Goal: Task Accomplishment & Management: Manage account settings

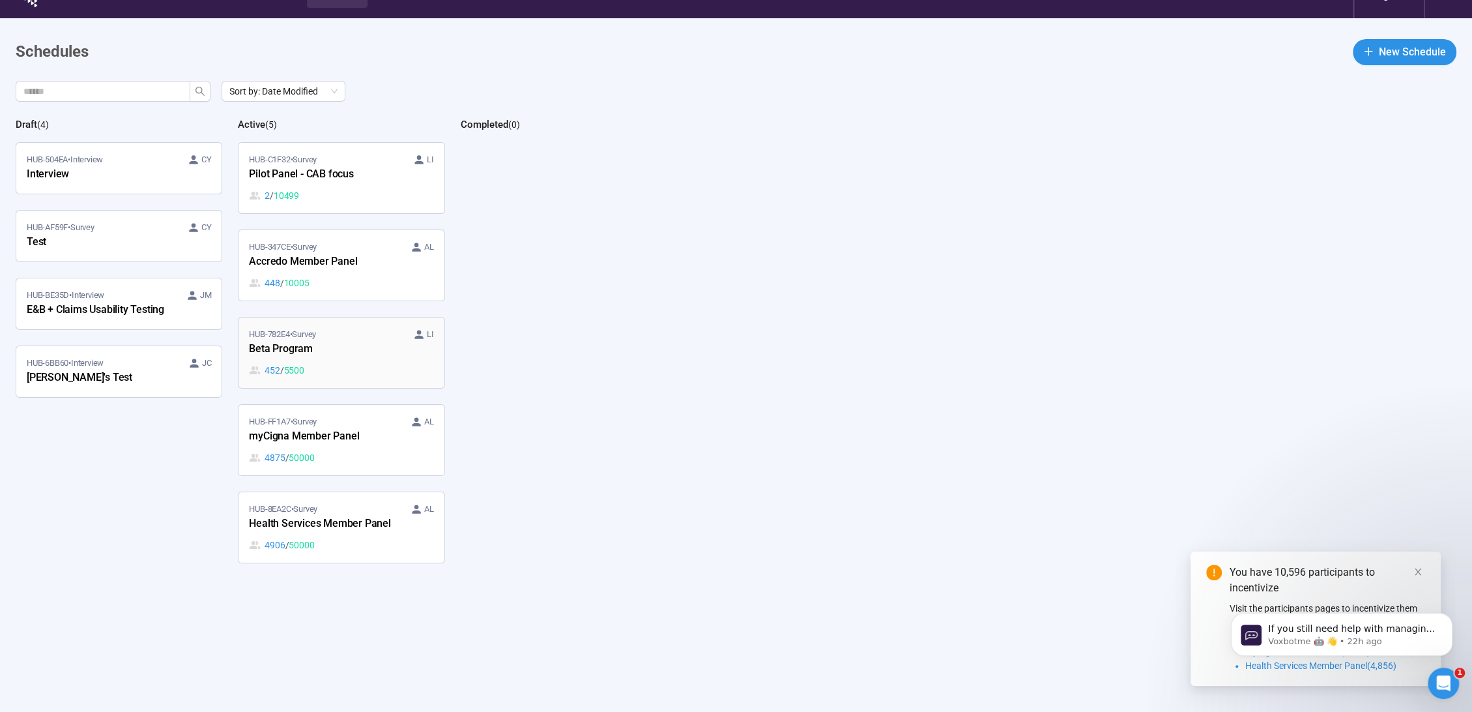
scroll to position [46, 0]
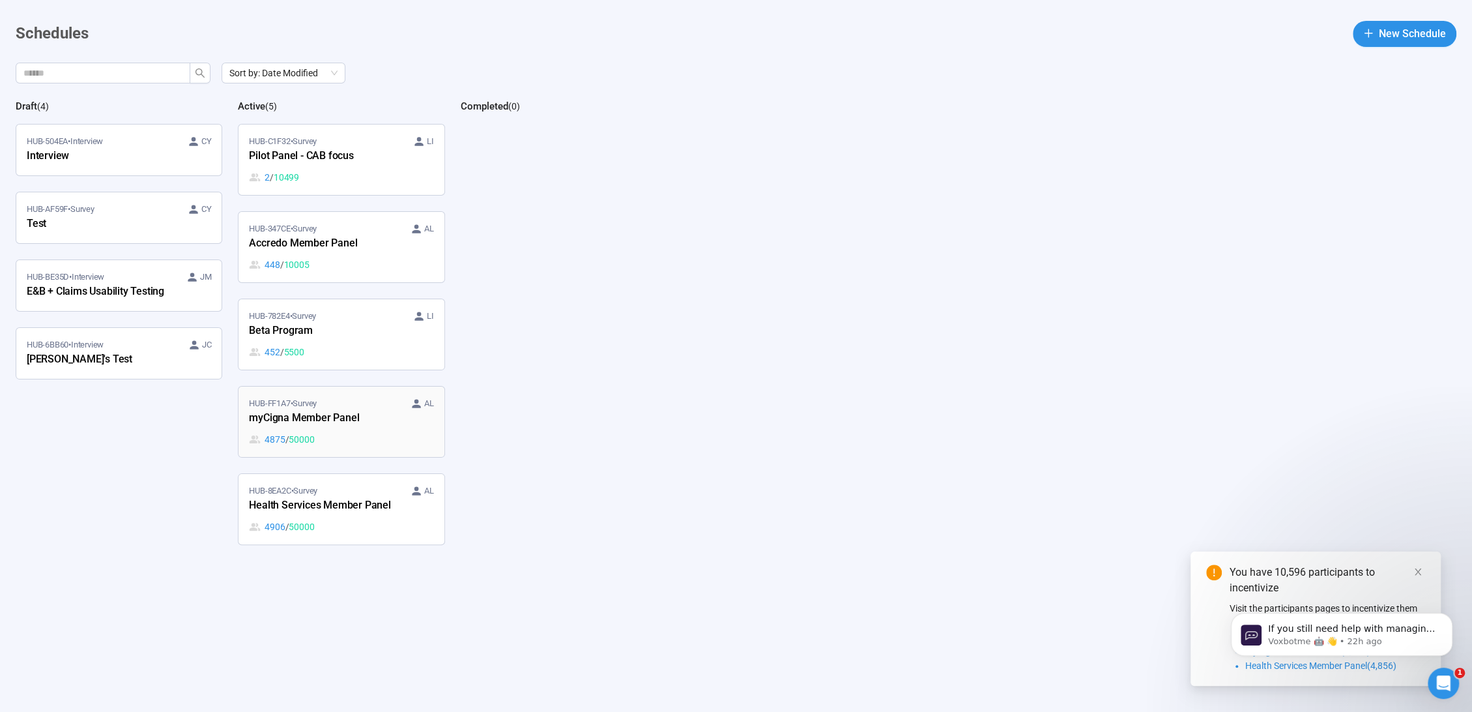
click at [379, 424] on div "myCigna Member Panel" at bounding box center [320, 418] width 143 height 17
click at [382, 330] on div "Beta Program" at bounding box center [320, 331] width 143 height 17
click at [360, 433] on div "4875 / 50000" at bounding box center [341, 439] width 184 height 14
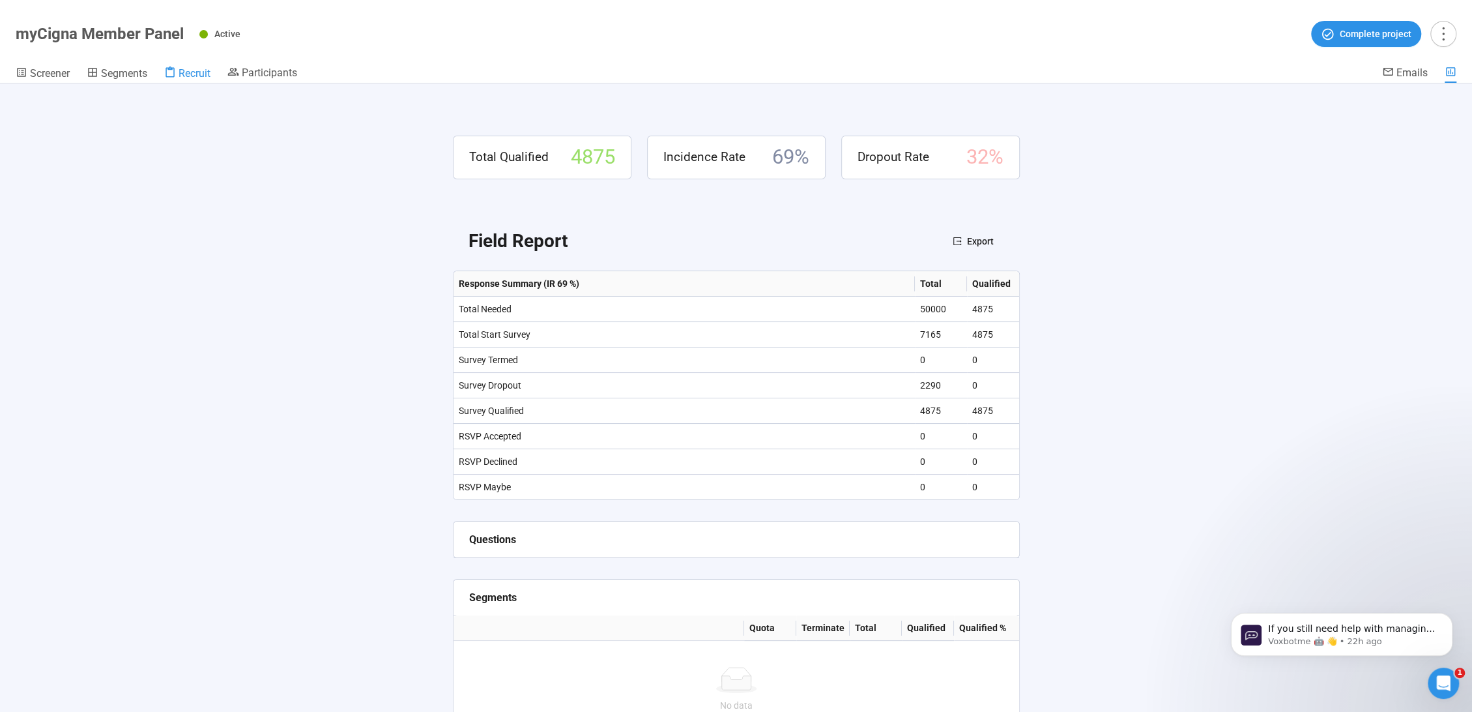
click at [186, 68] on span "Recruit" at bounding box center [195, 73] width 32 height 12
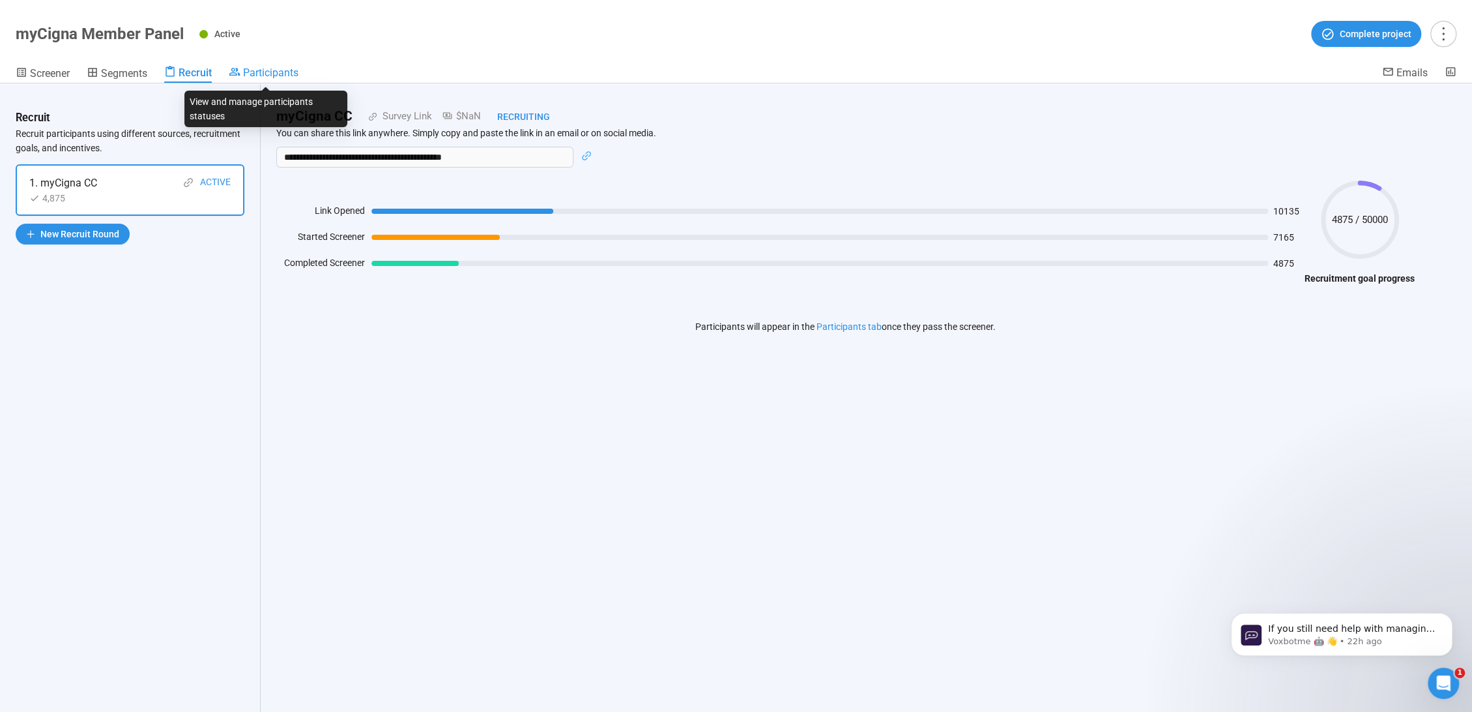
click at [272, 71] on span "Participants" at bounding box center [270, 72] width 55 height 12
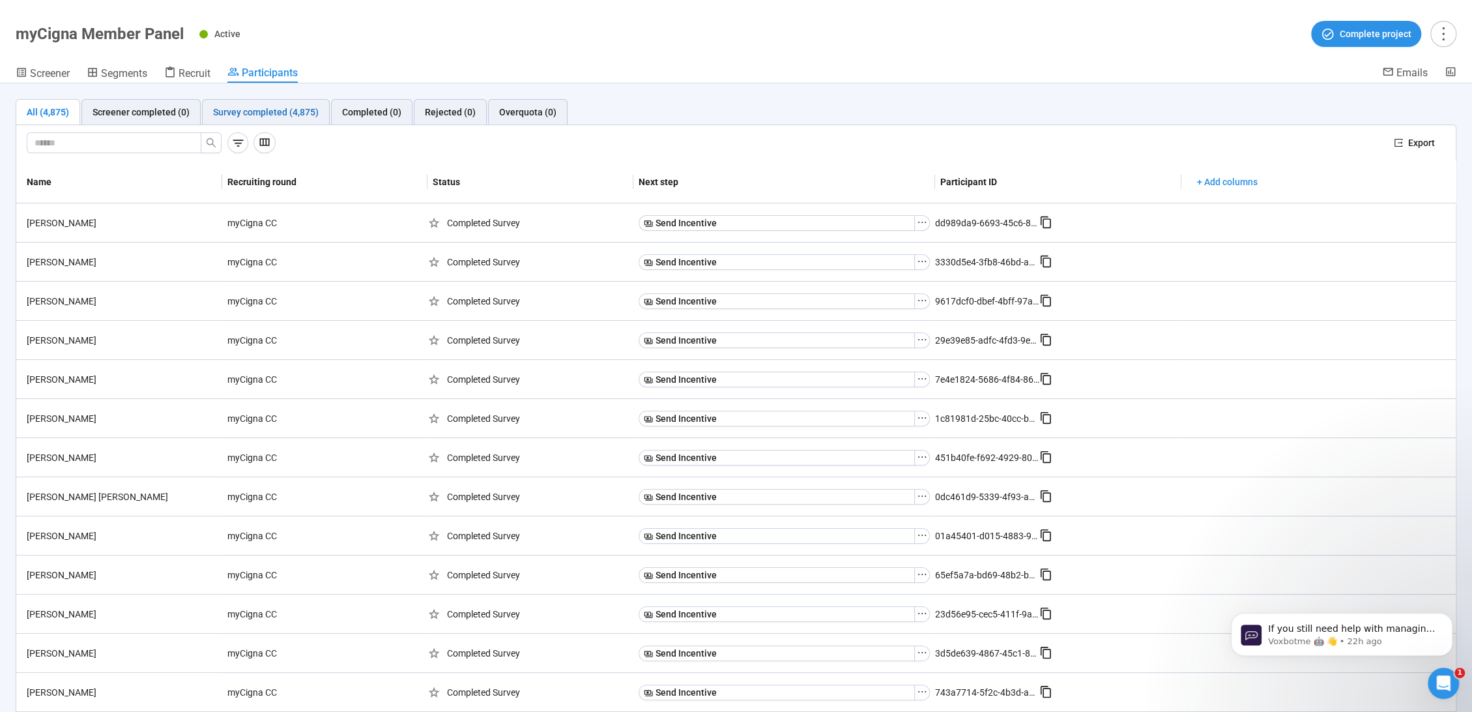
click at [255, 113] on div "Survey completed (4,875)" at bounding box center [266, 112] width 106 height 14
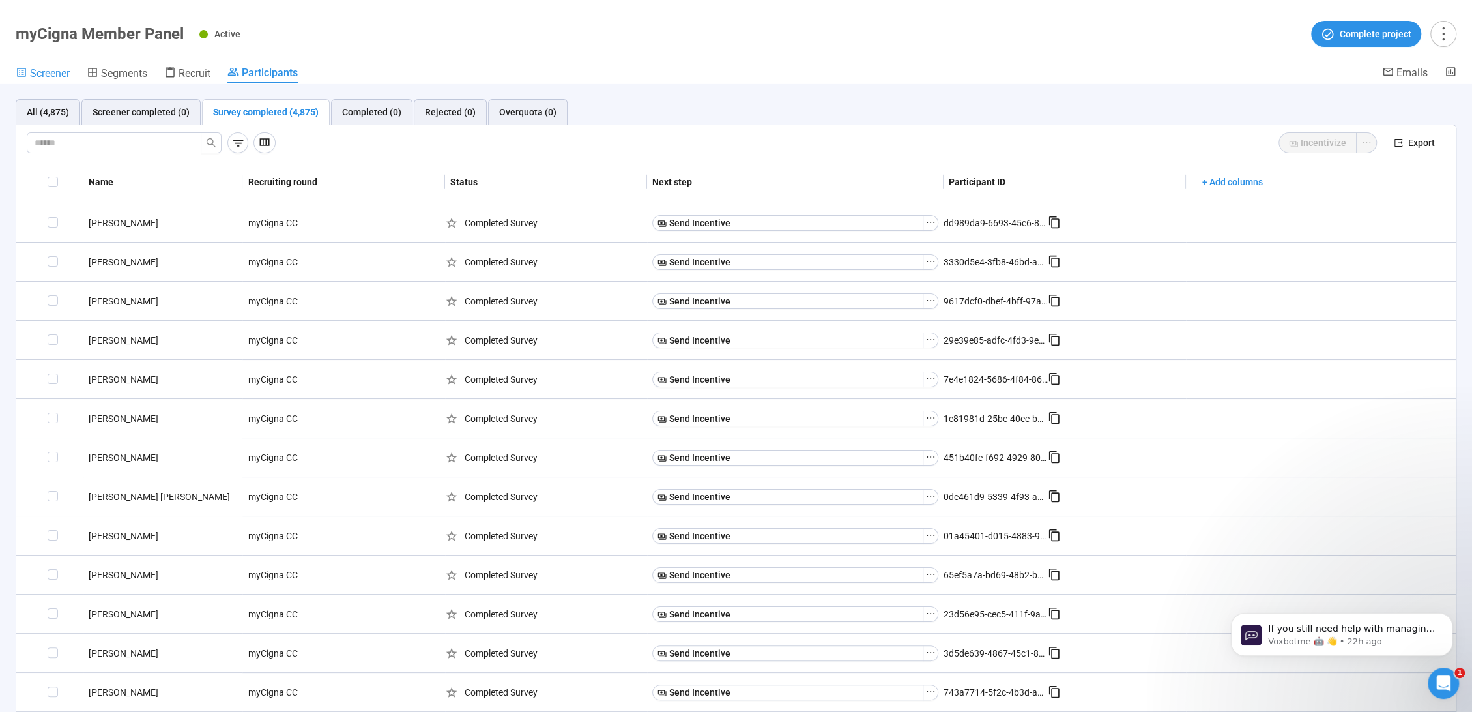
click at [35, 74] on span "Screener" at bounding box center [50, 73] width 40 height 12
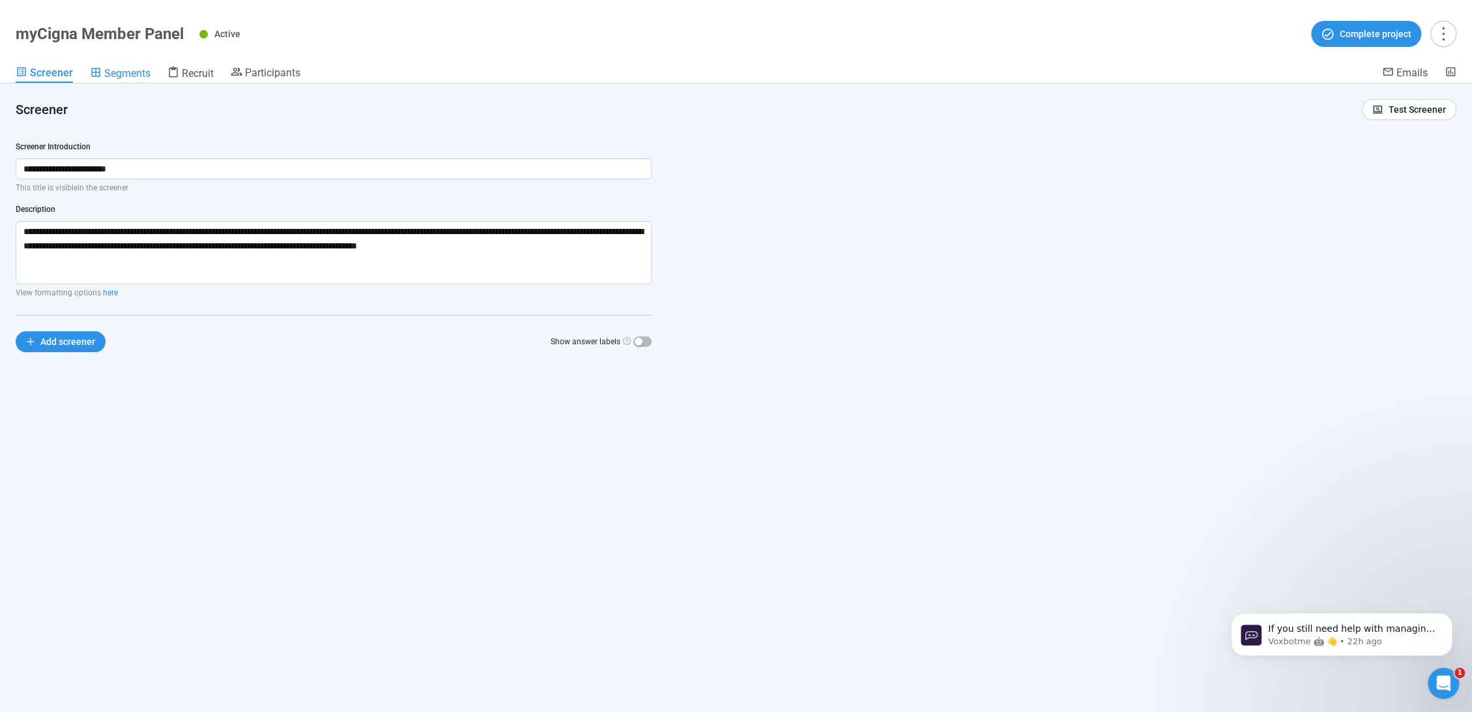
click at [124, 74] on span "Segments" at bounding box center [127, 73] width 46 height 12
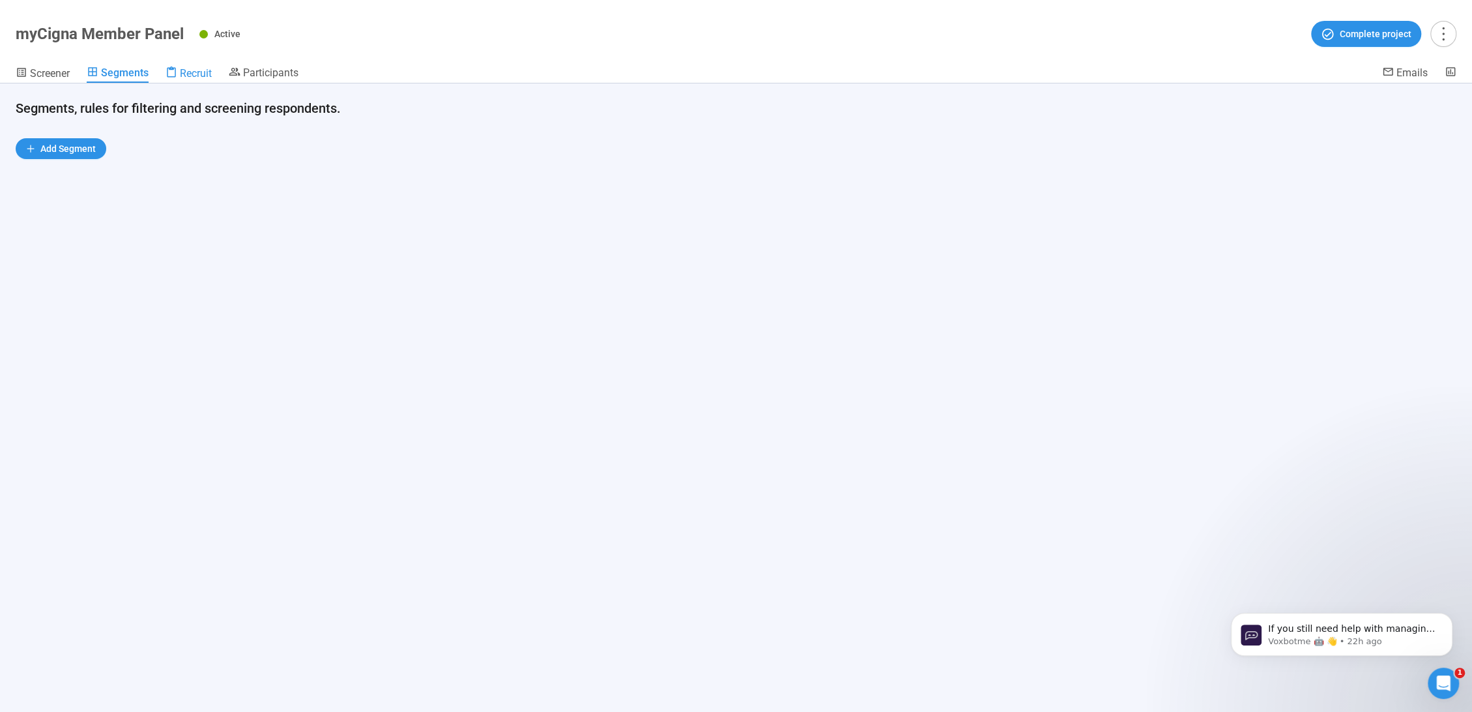
click at [189, 70] on span "Recruit" at bounding box center [196, 73] width 32 height 12
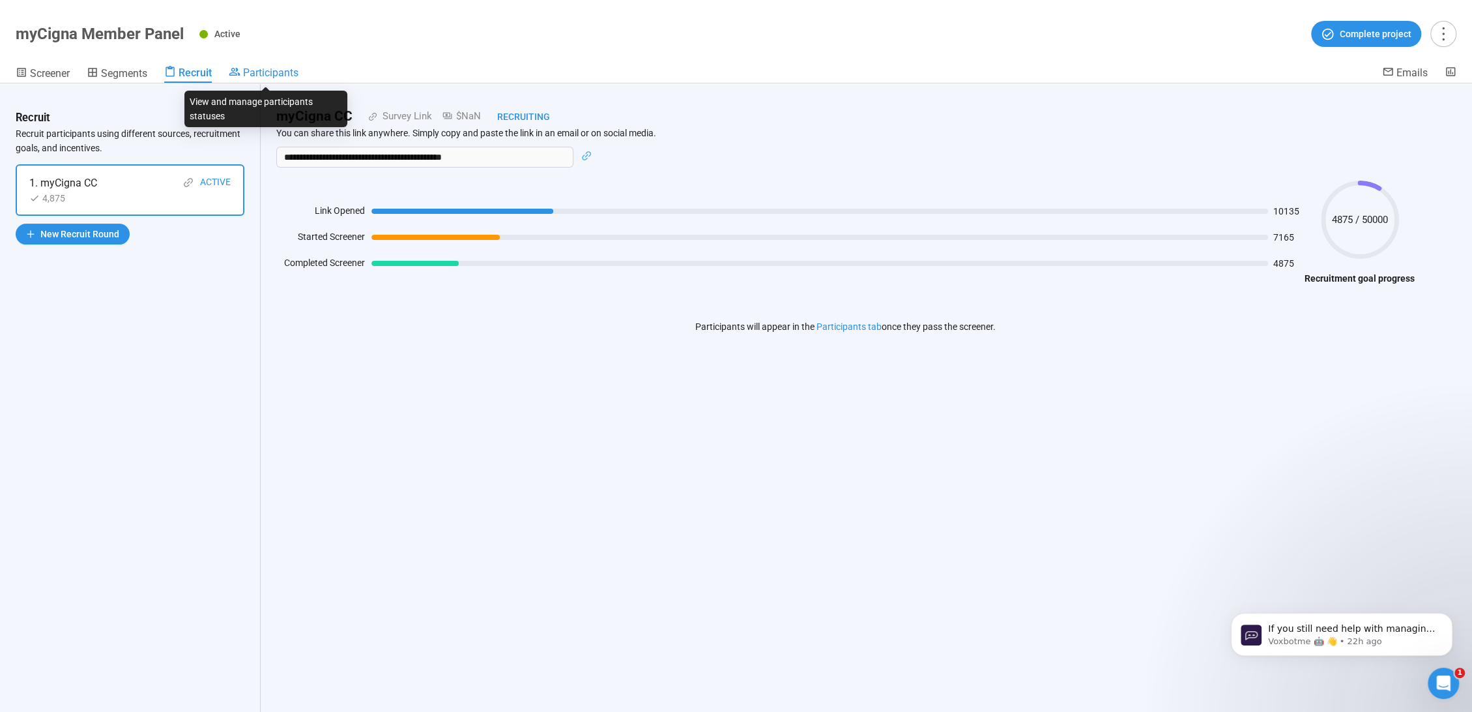
click at [285, 72] on span "Participants" at bounding box center [270, 72] width 55 height 12
